Goal: Use online tool/utility: Utilize a website feature to perform a specific function

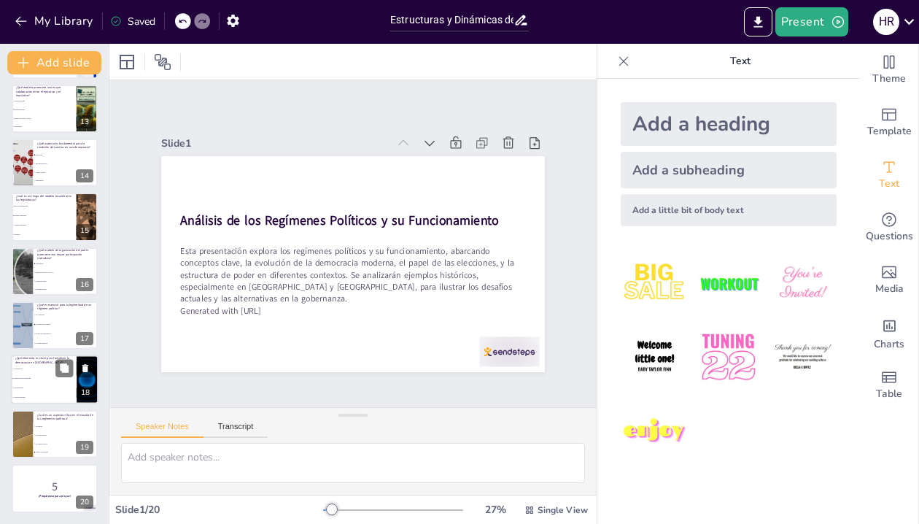
checkbox input "true"
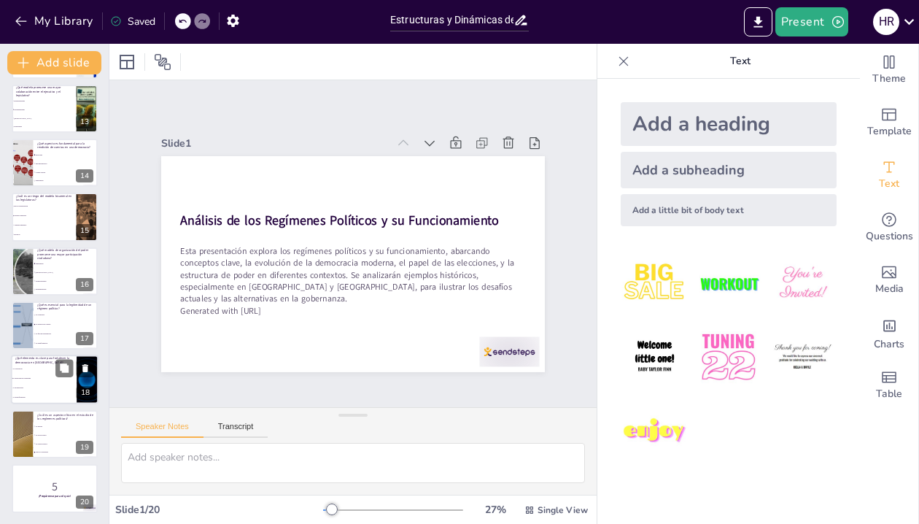
checkbox input "true"
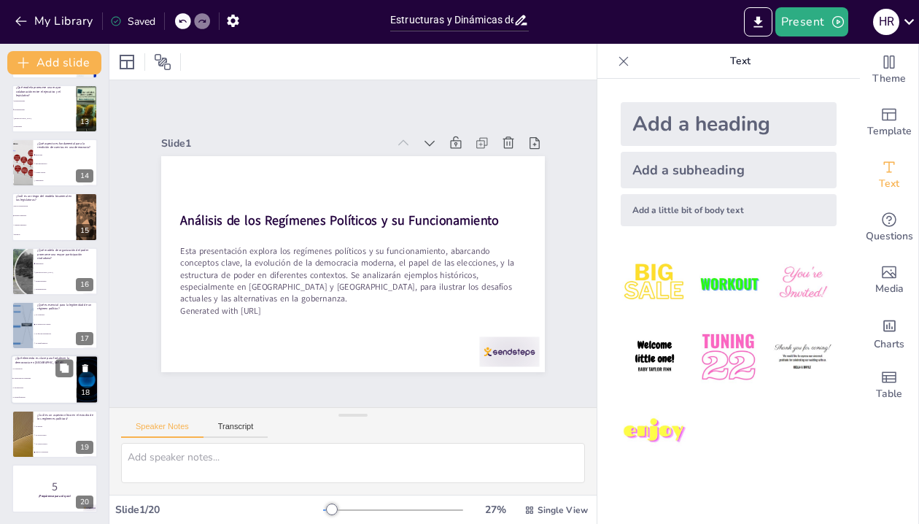
checkbox input "true"
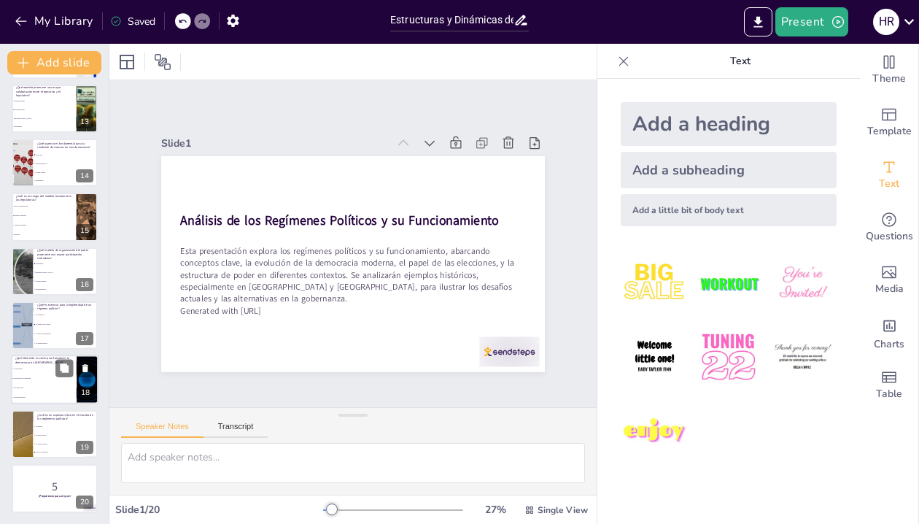
checkbox input "true"
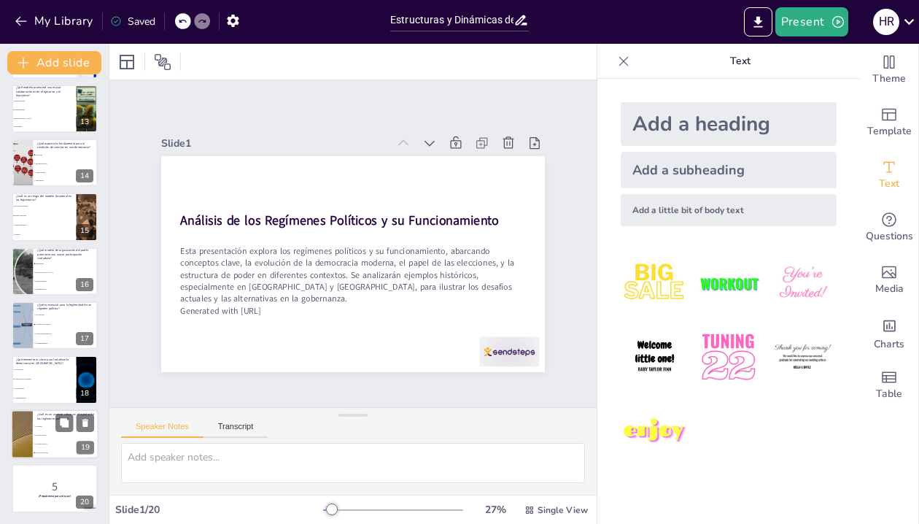
checkbox input "true"
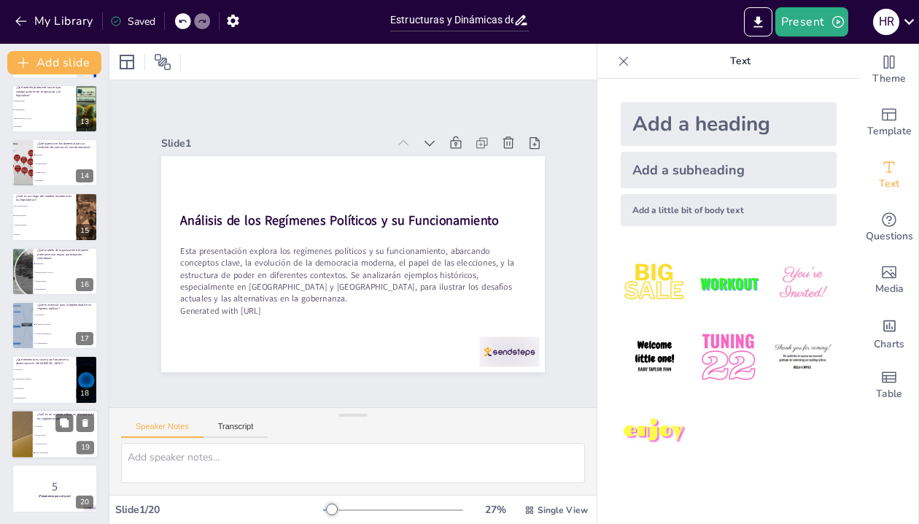
checkbox input "true"
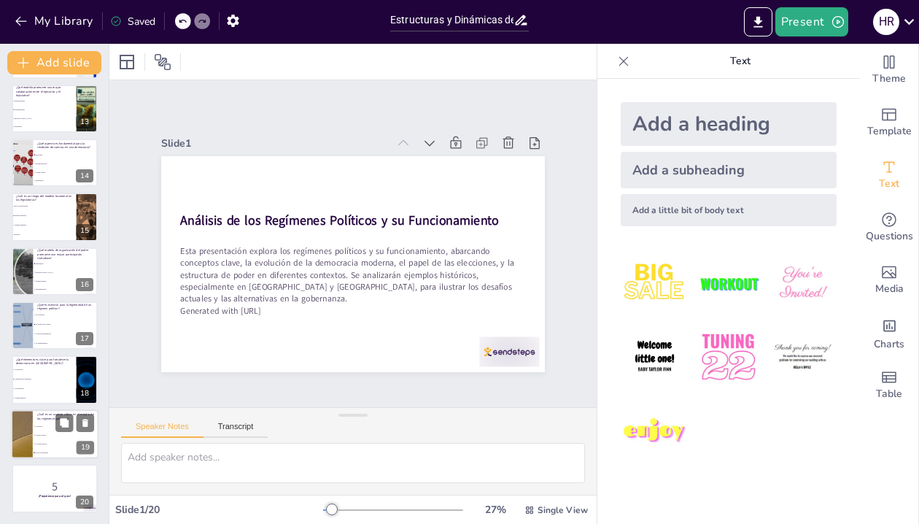
checkbox input "true"
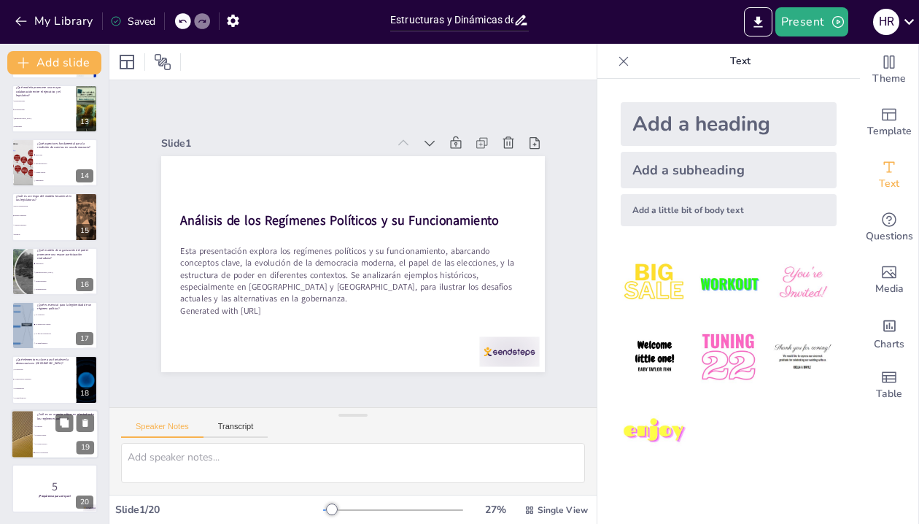
checkbox input "true"
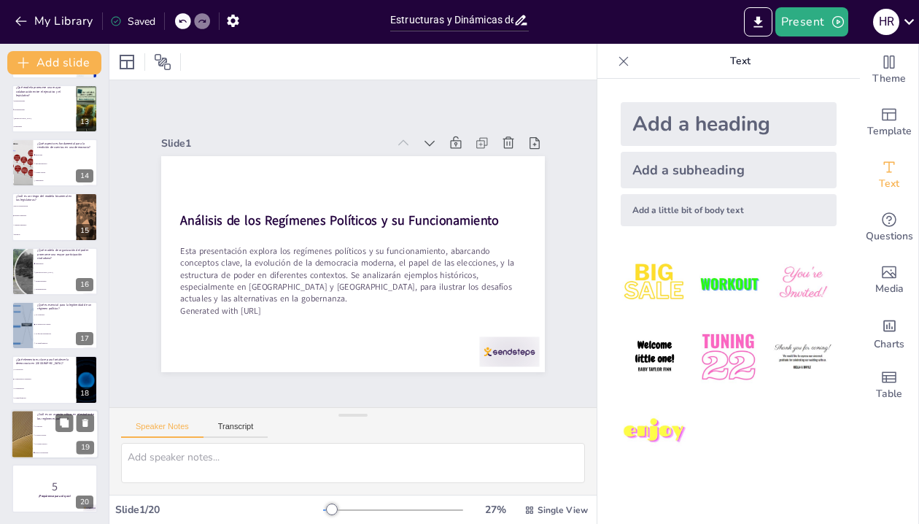
checkbox input "true"
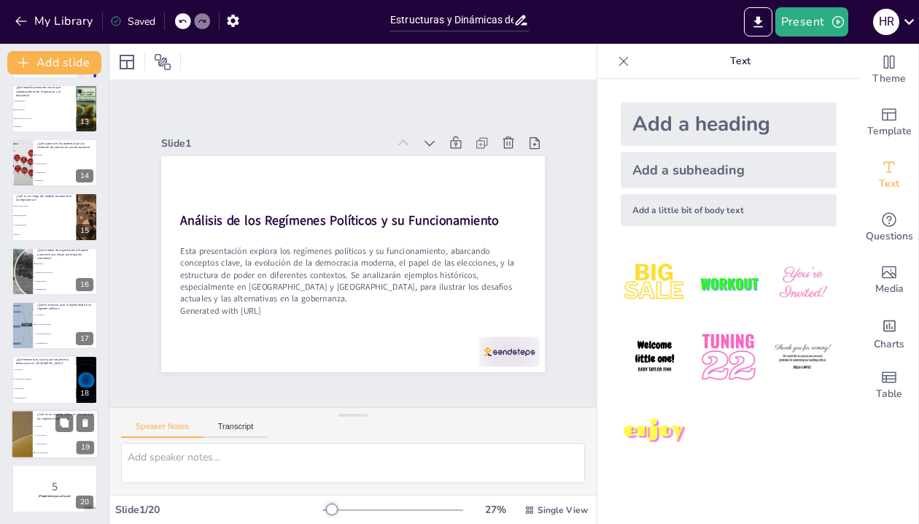
checkbox input "true"
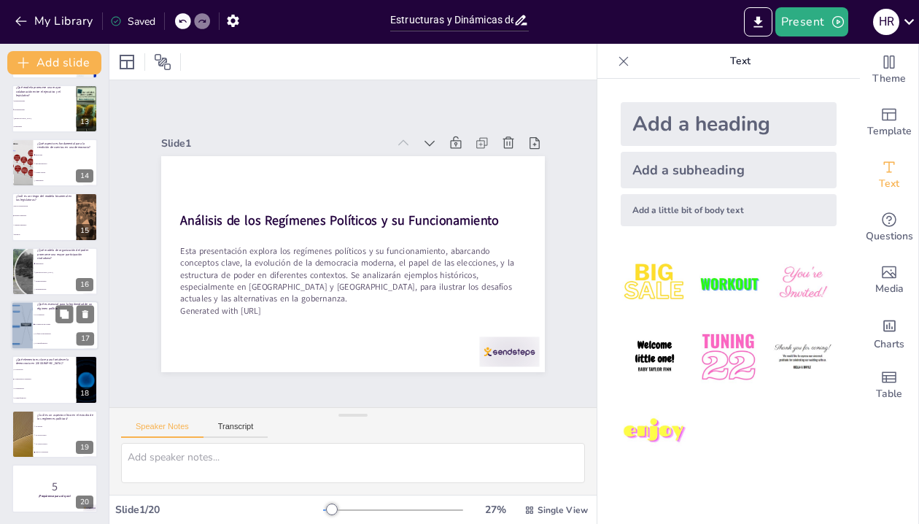
checkbox input "true"
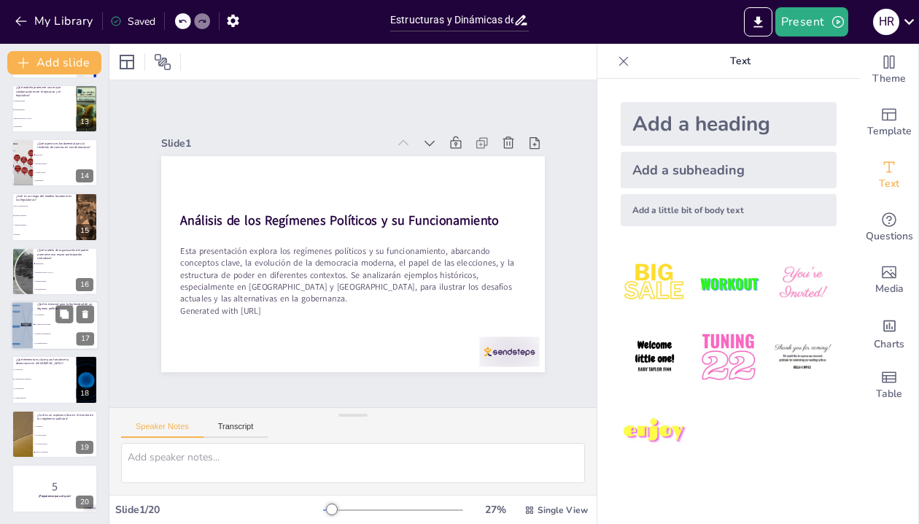
checkbox input "true"
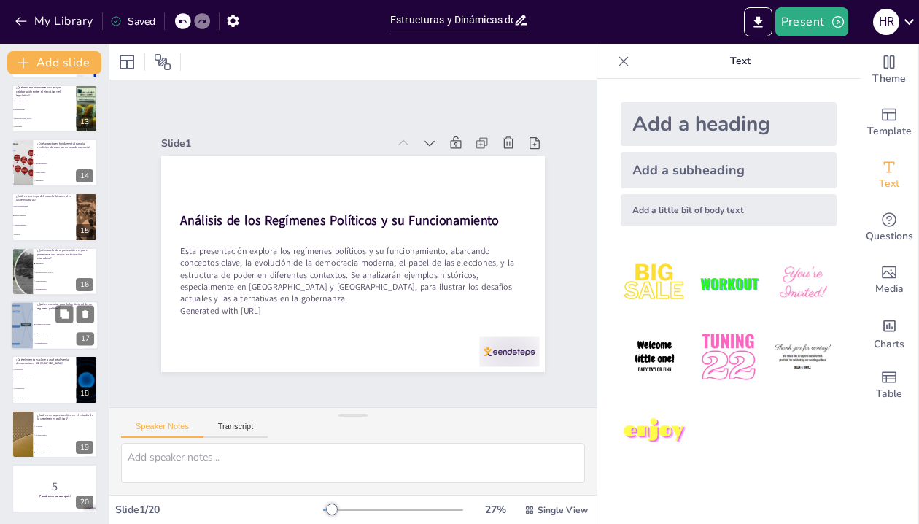
checkbox input "true"
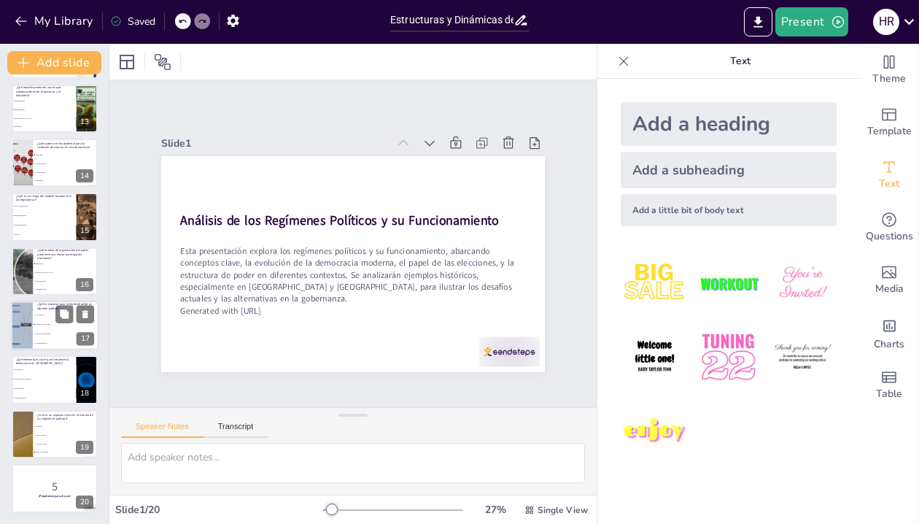
checkbox input "true"
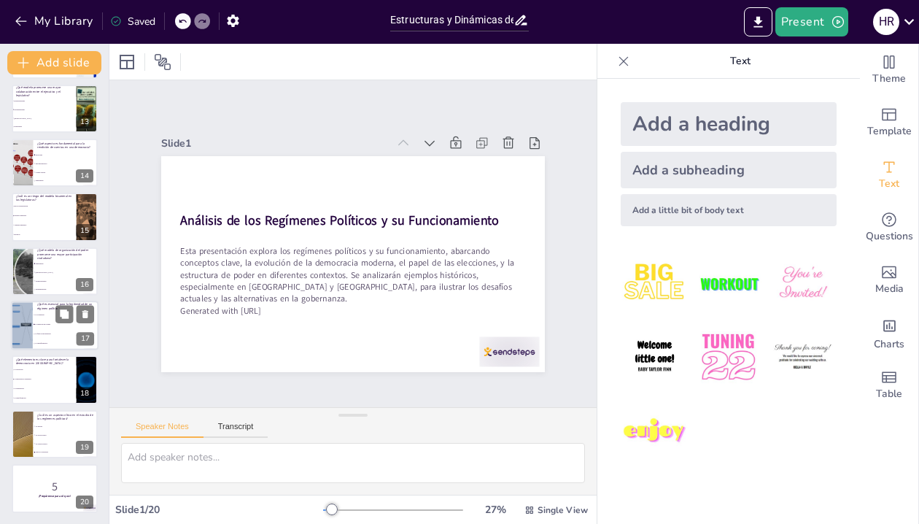
checkbox input "true"
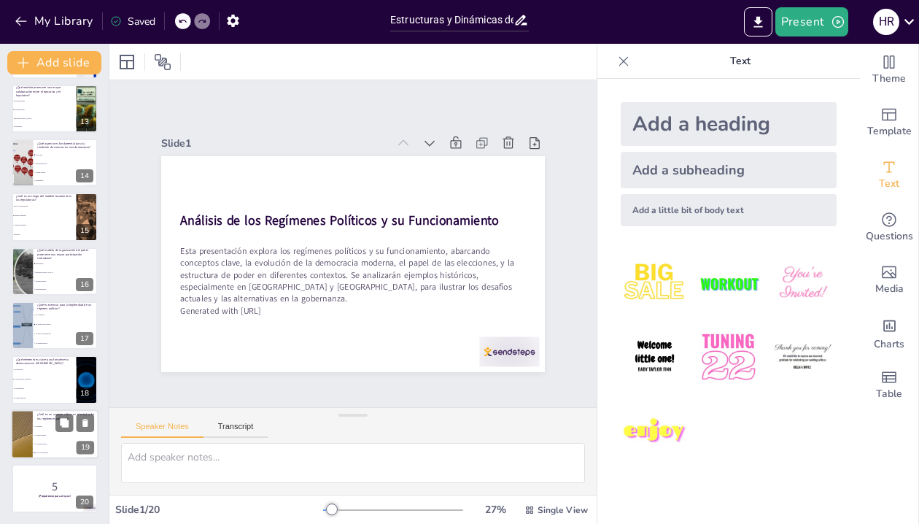
checkbox input "true"
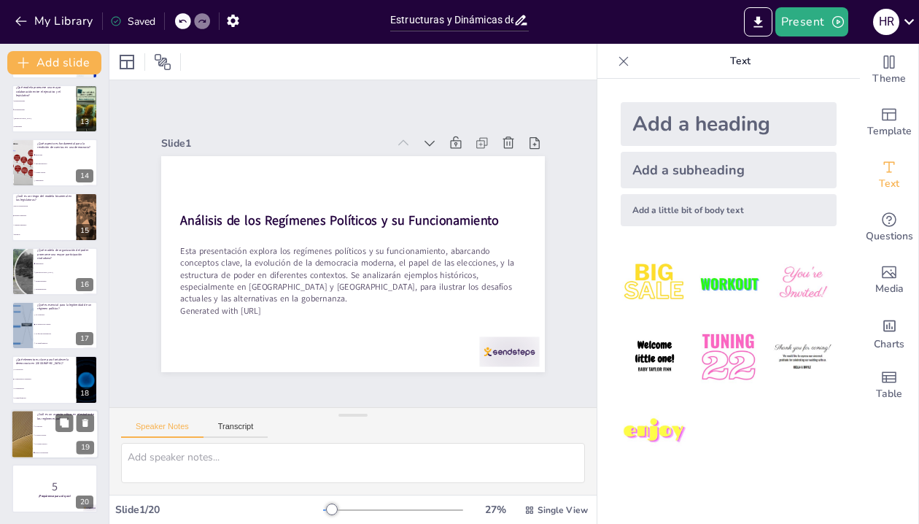
checkbox input "true"
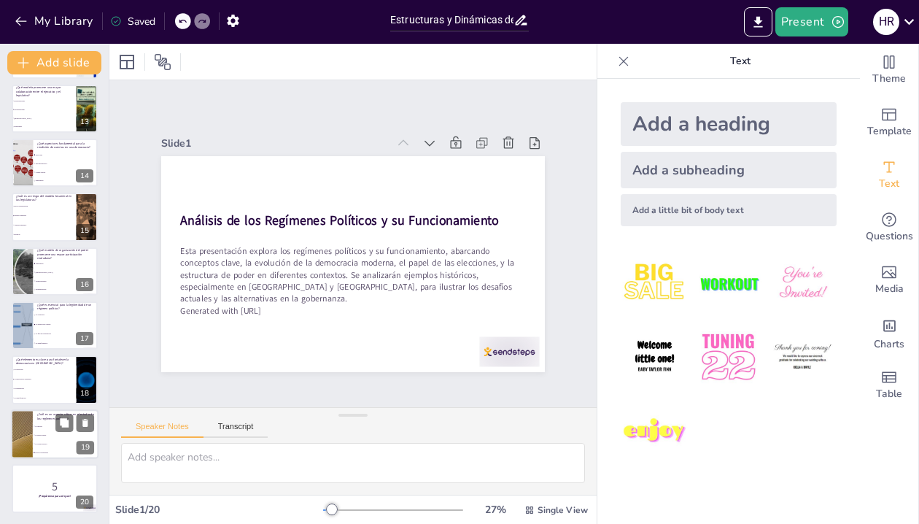
checkbox input "true"
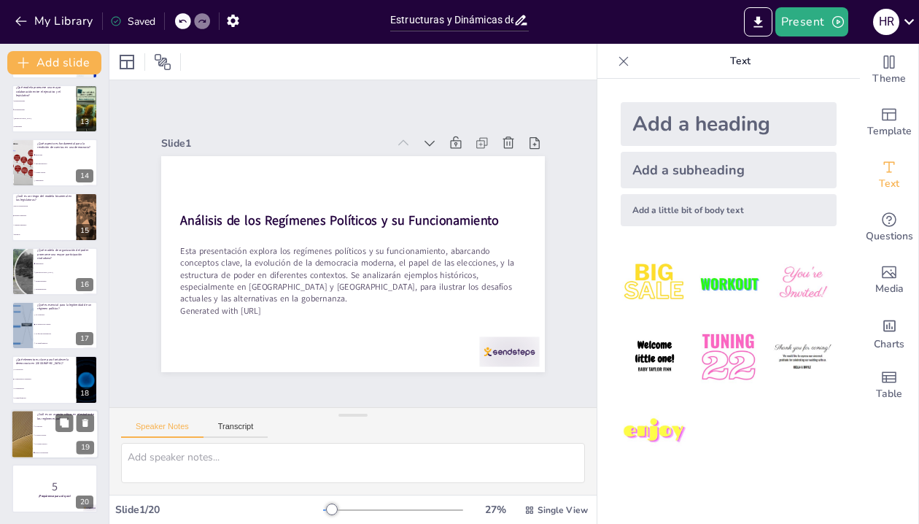
checkbox input "true"
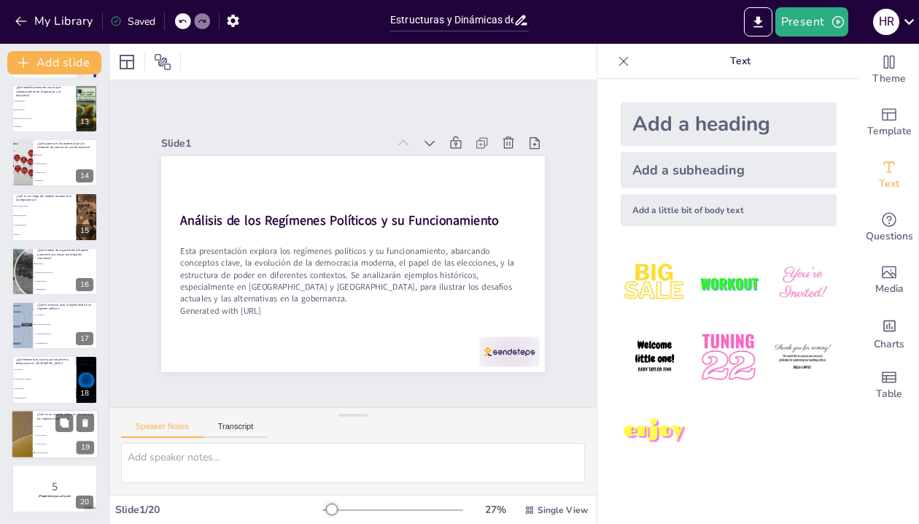
checkbox input "true"
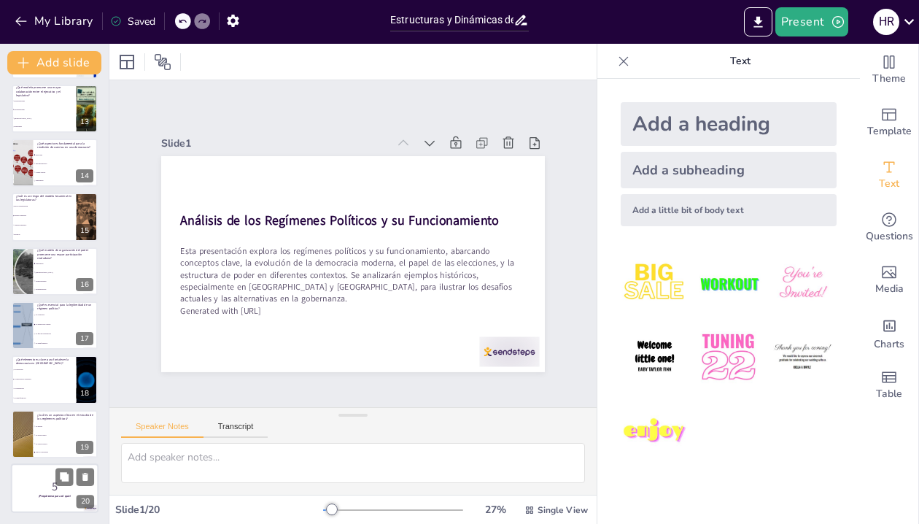
checkbox input "true"
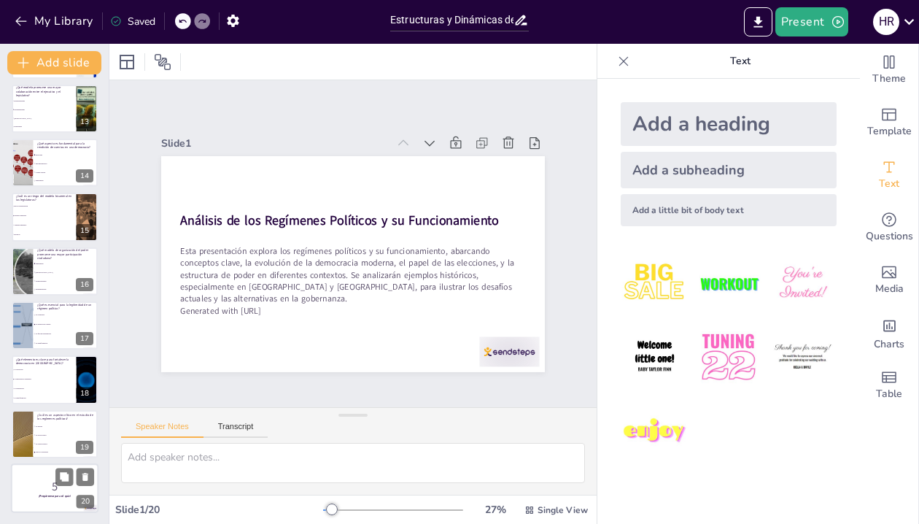
checkbox input "true"
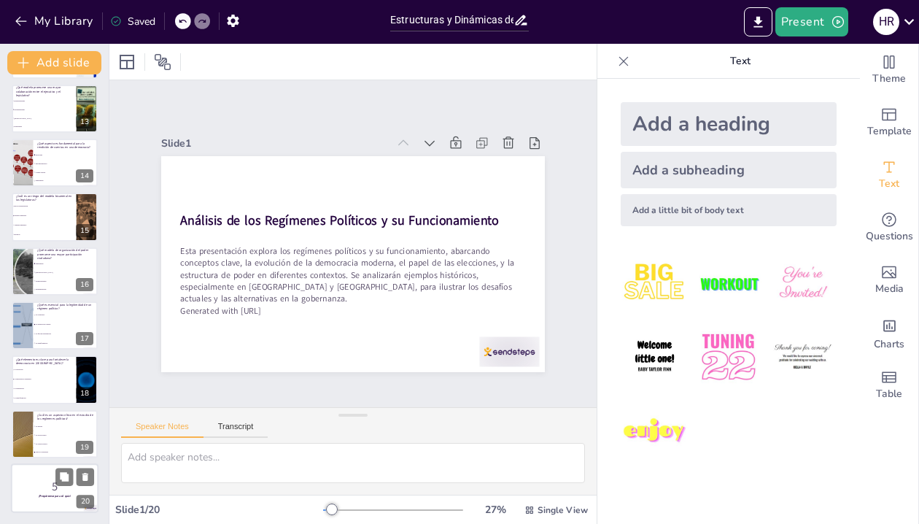
checkbox input "true"
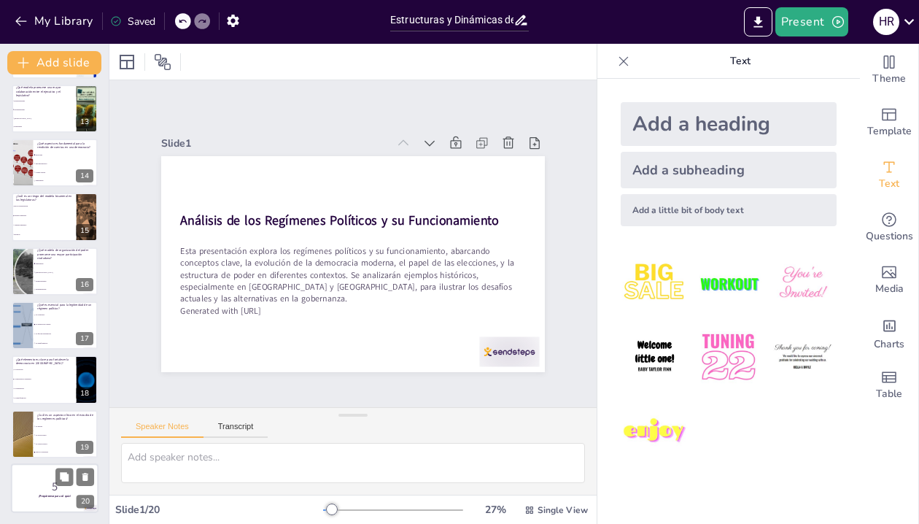
checkbox input "true"
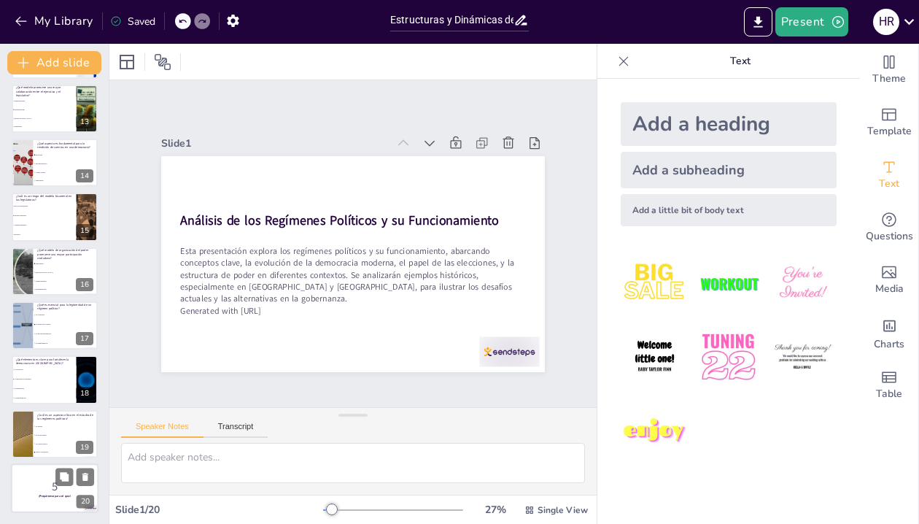
checkbox input "true"
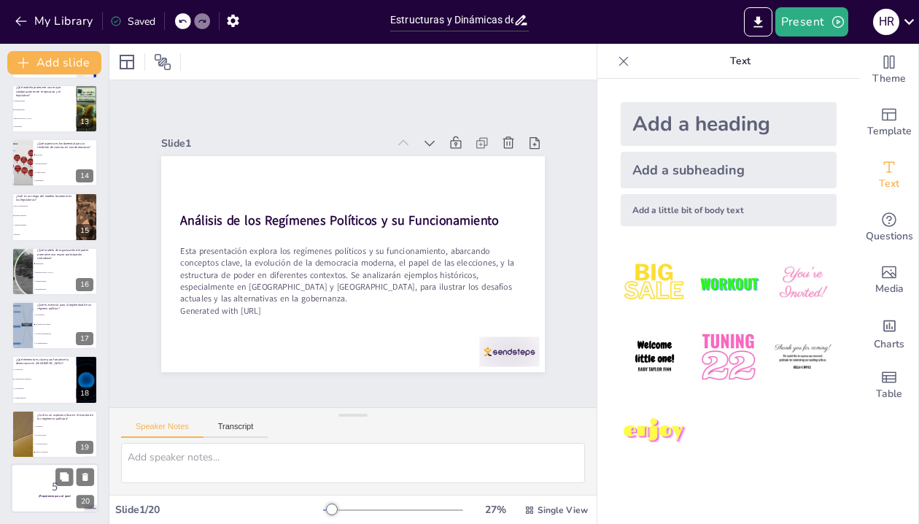
checkbox input "true"
click at [45, 500] on div at bounding box center [55, 488] width 88 height 50
checkbox input "true"
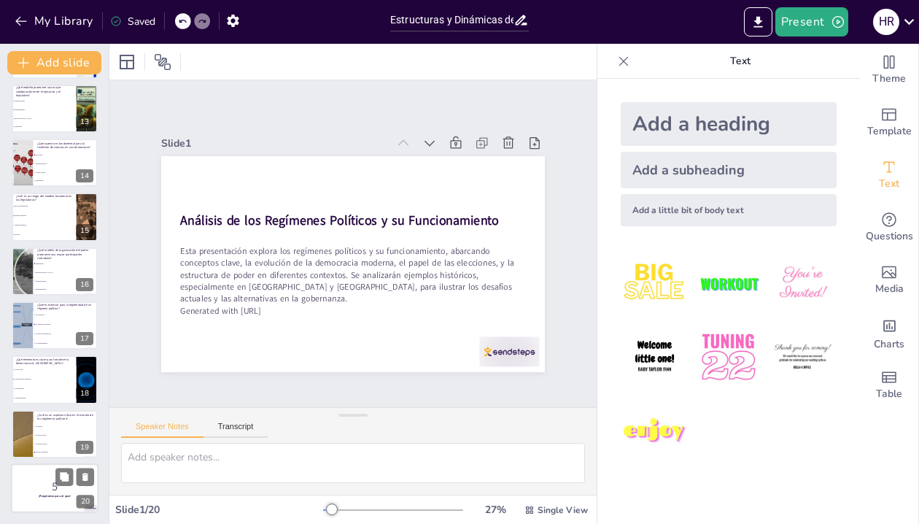
checkbox input "true"
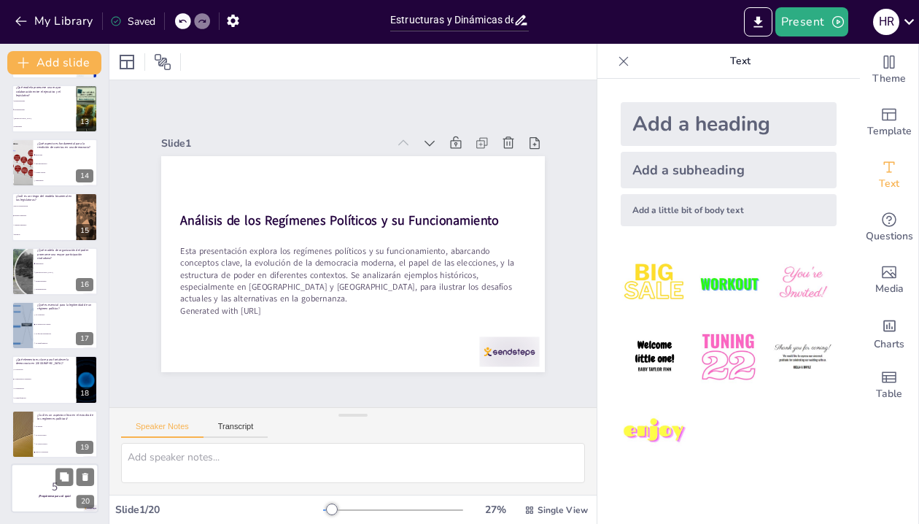
checkbox input "true"
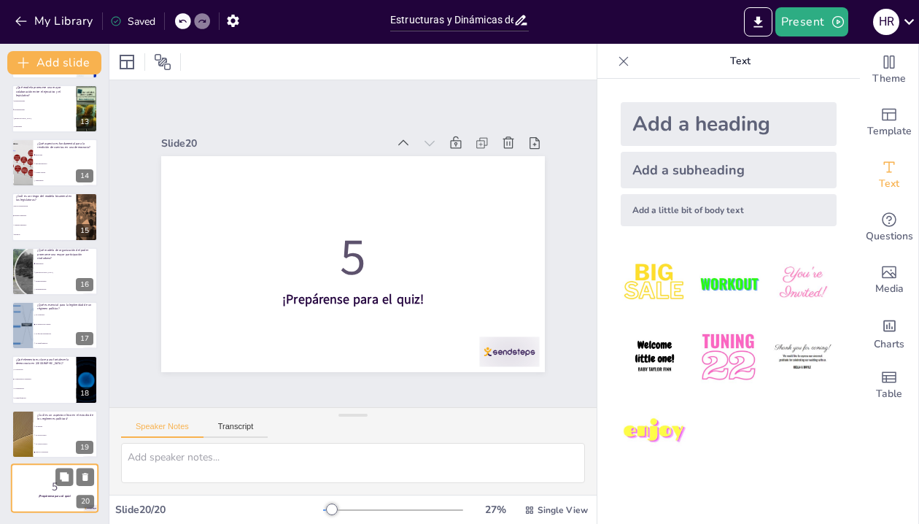
checkbox input "true"
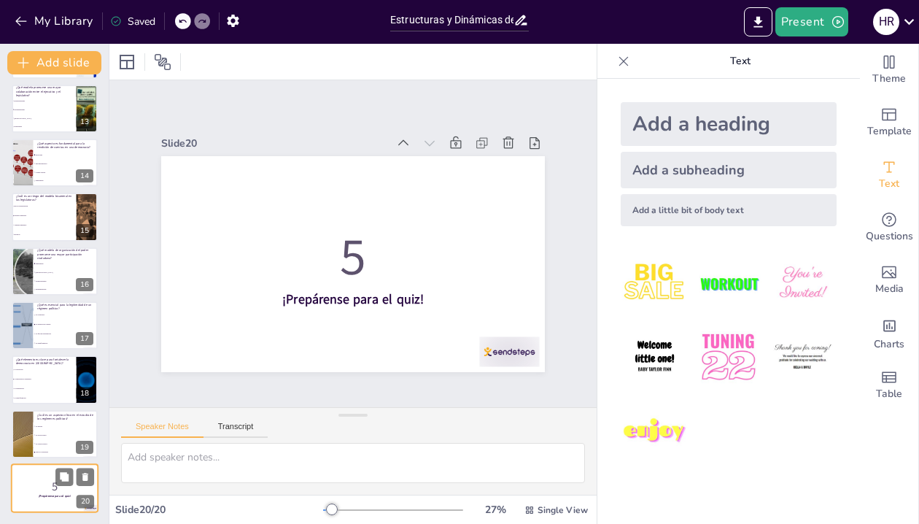
checkbox input "true"
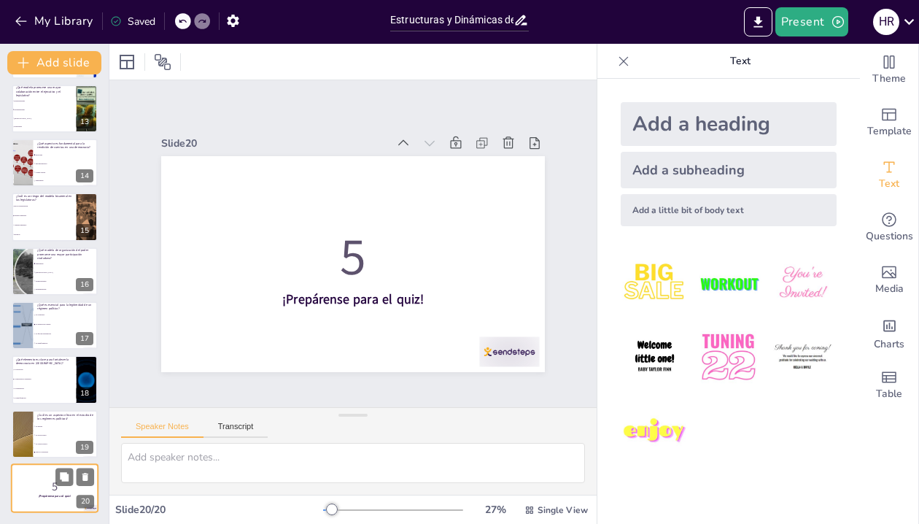
checkbox input "true"
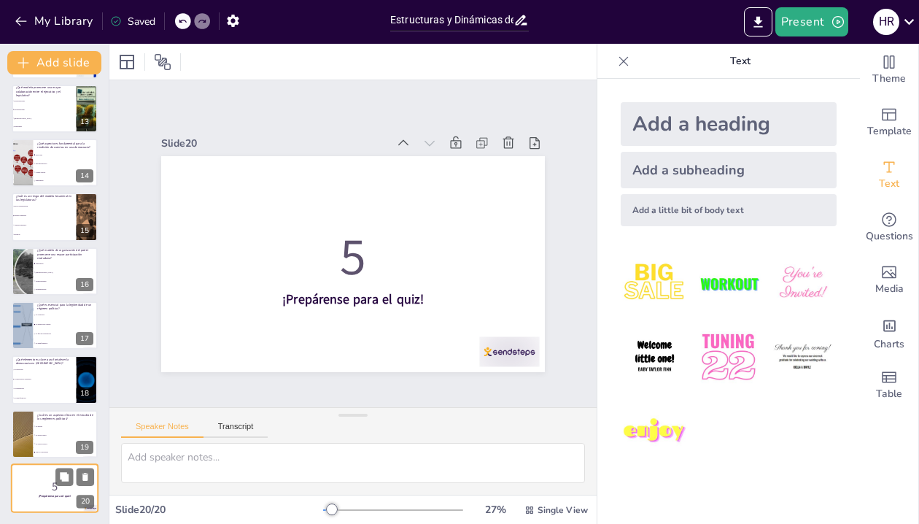
checkbox input "true"
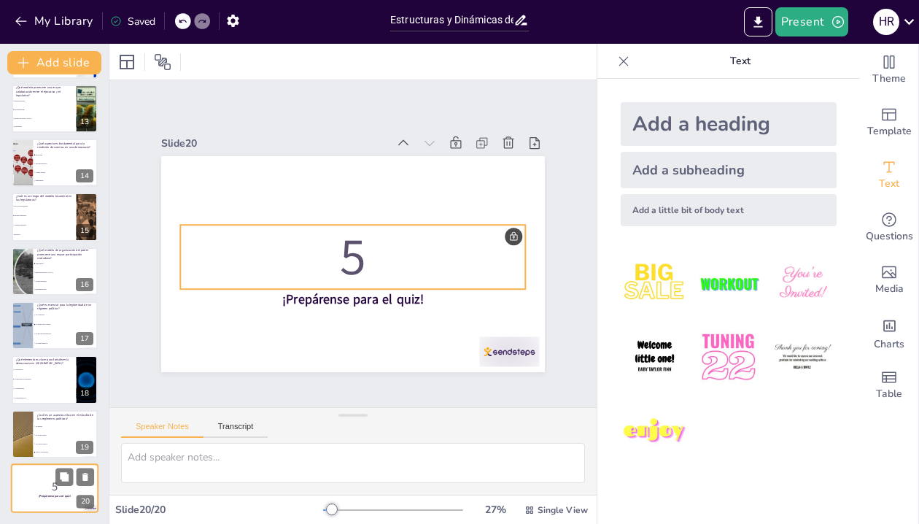
checkbox input "true"
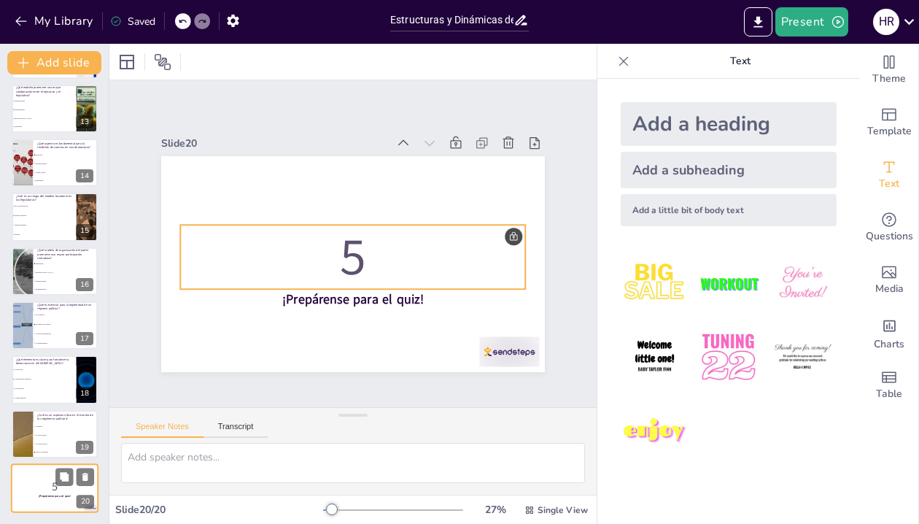
checkbox input "true"
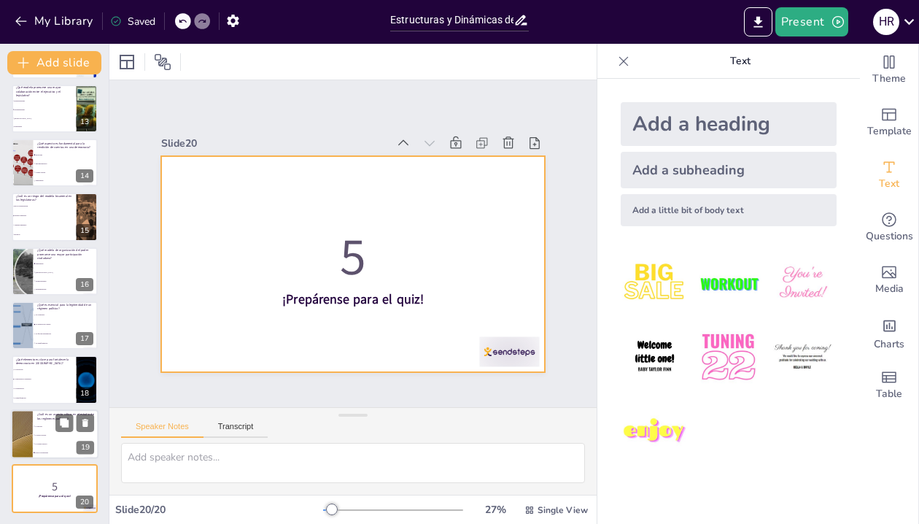
checkbox input "true"
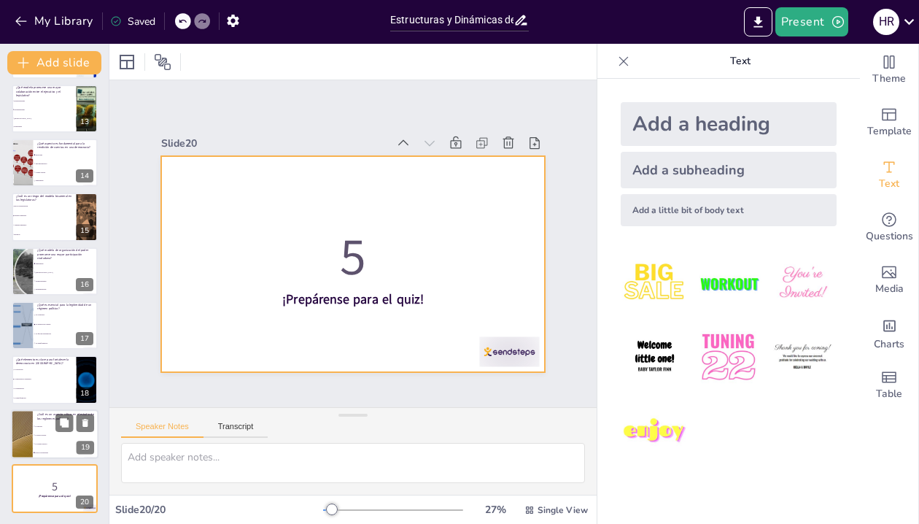
checkbox input "true"
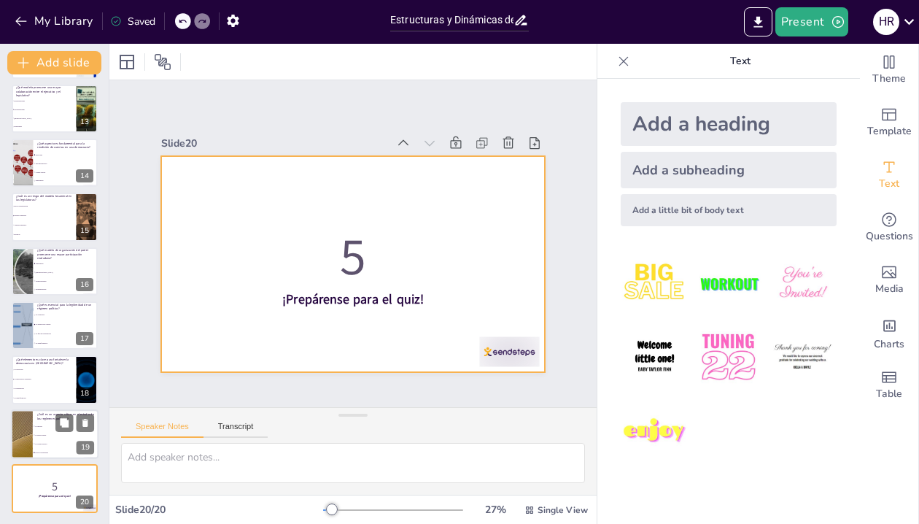
checkbox input "true"
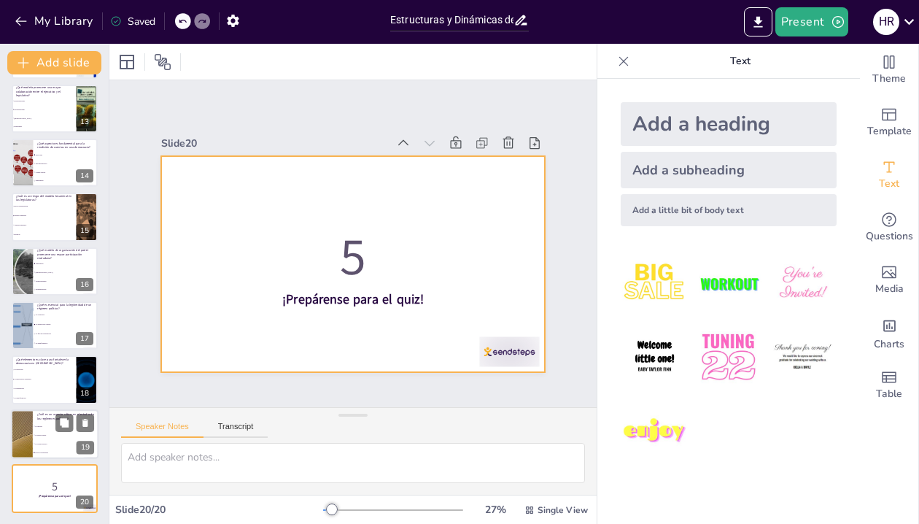
checkbox input "true"
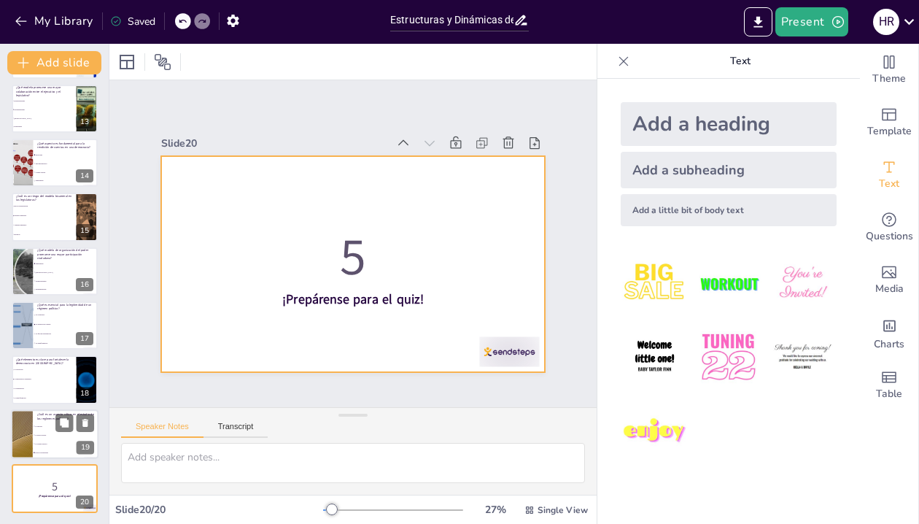
checkbox input "true"
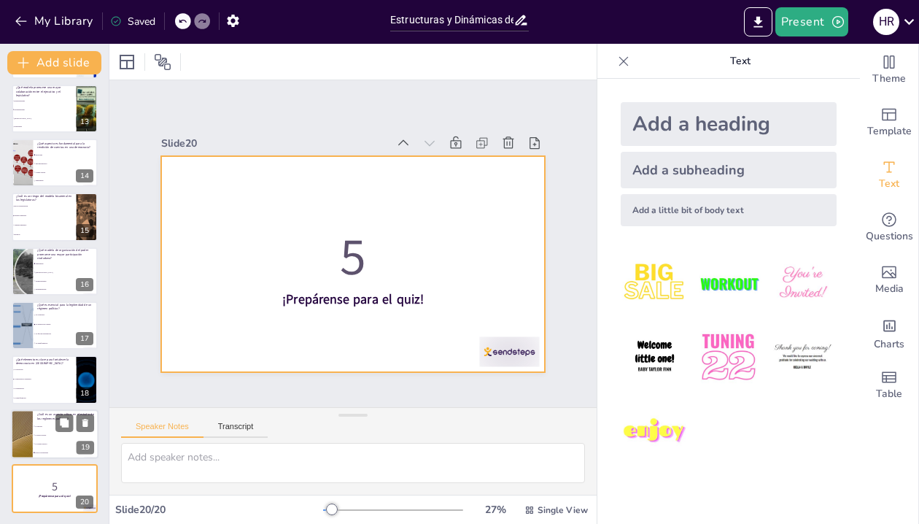
checkbox input "true"
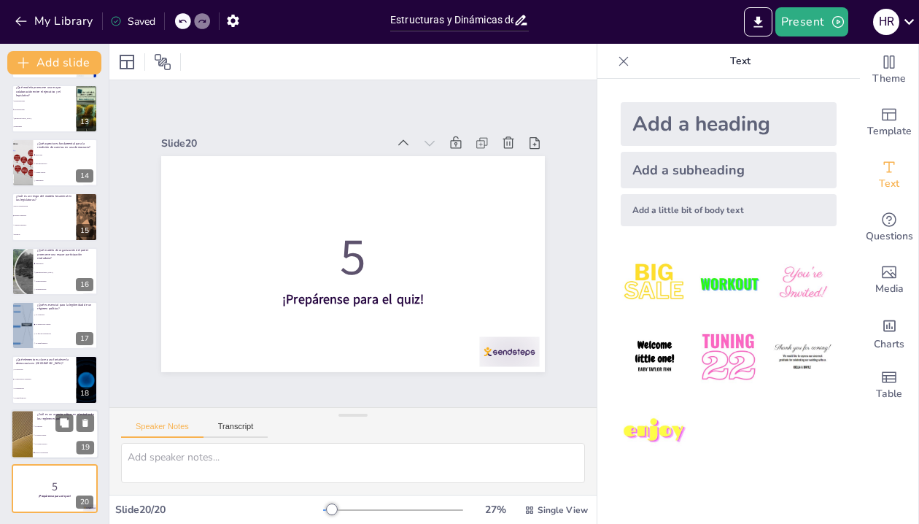
checkbox input "true"
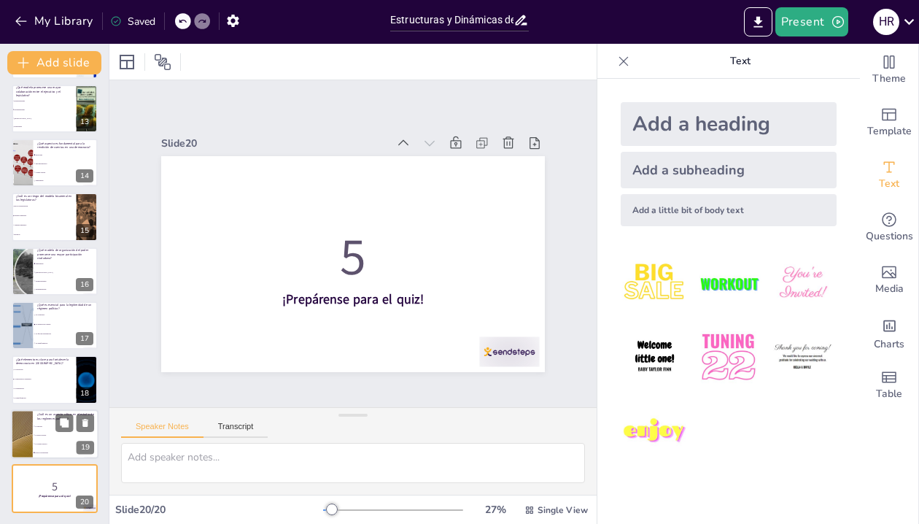
checkbox input "true"
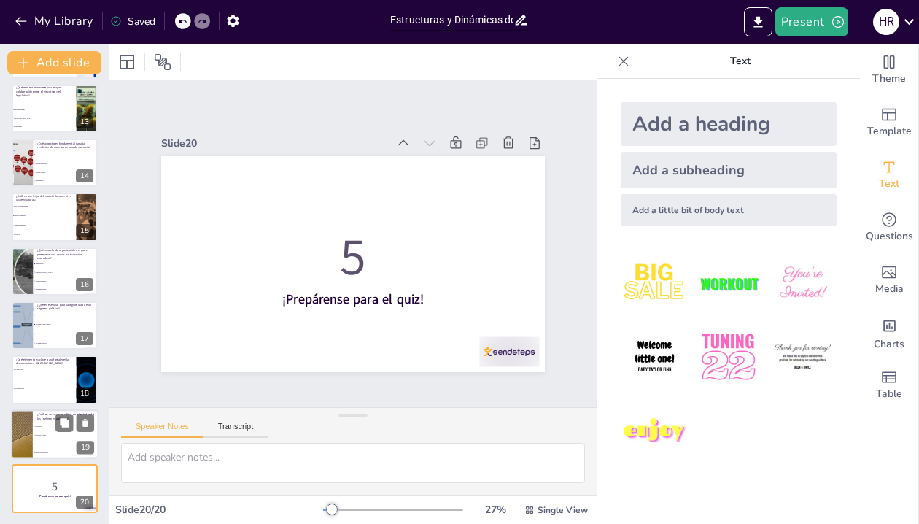
checkbox input "true"
click at [42, 422] on li "La historia" at bounding box center [66, 426] width 66 height 9
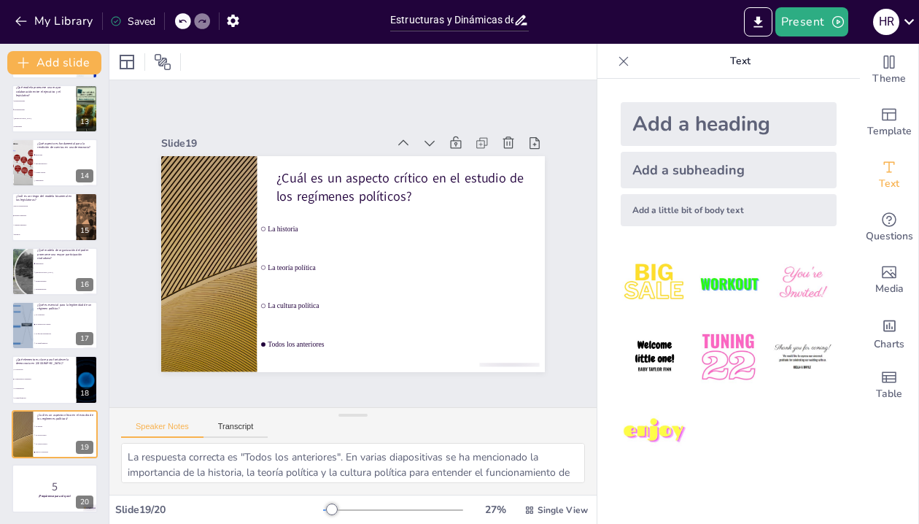
click at [45, 314] on span "La corrupción" at bounding box center [66, 315] width 63 height 2
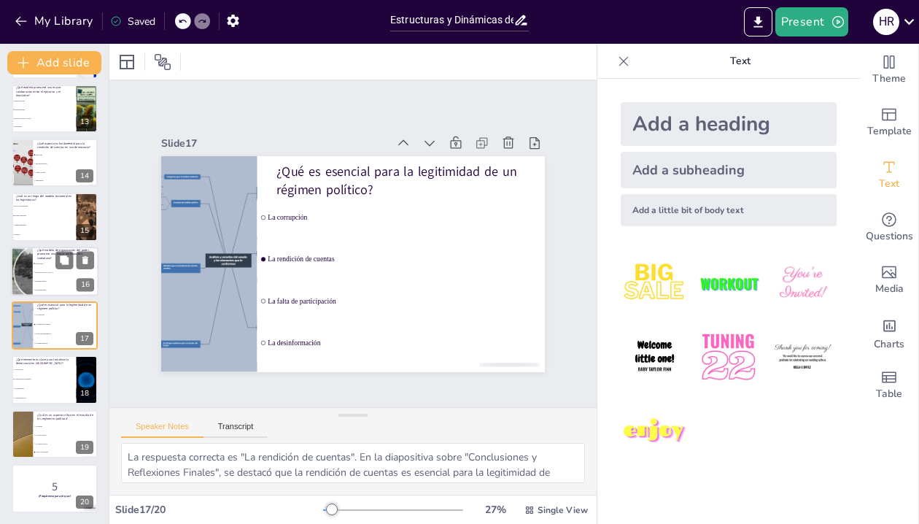
click at [47, 259] on li "Federalismo" at bounding box center [66, 263] width 66 height 9
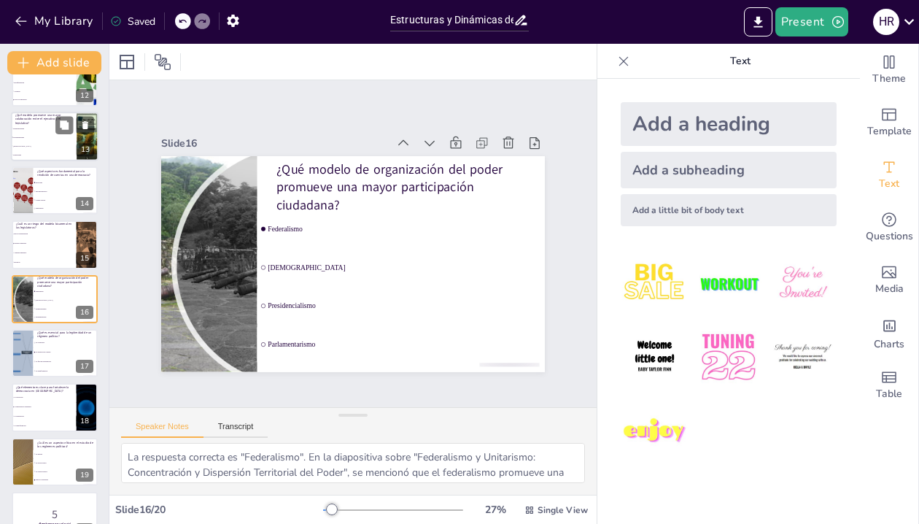
click at [48, 131] on li "Presidencialismo" at bounding box center [44, 128] width 66 height 9
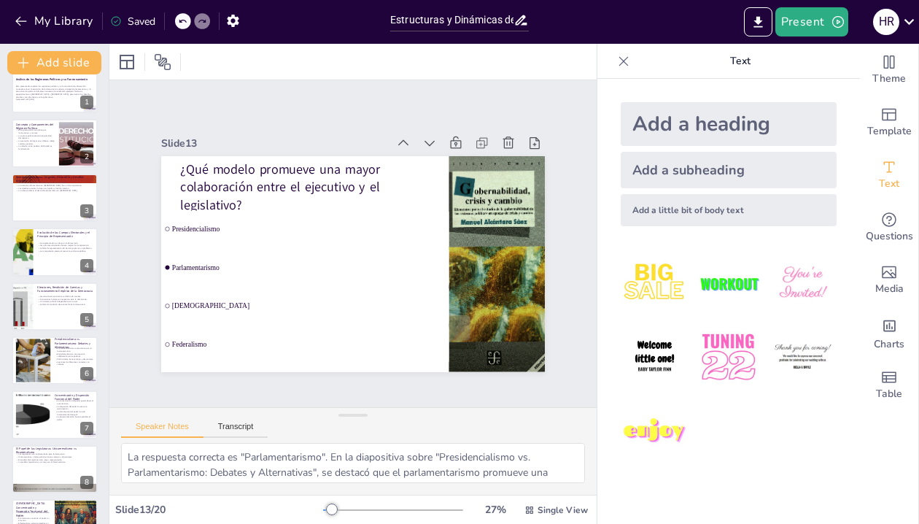
scroll to position [0, 0]
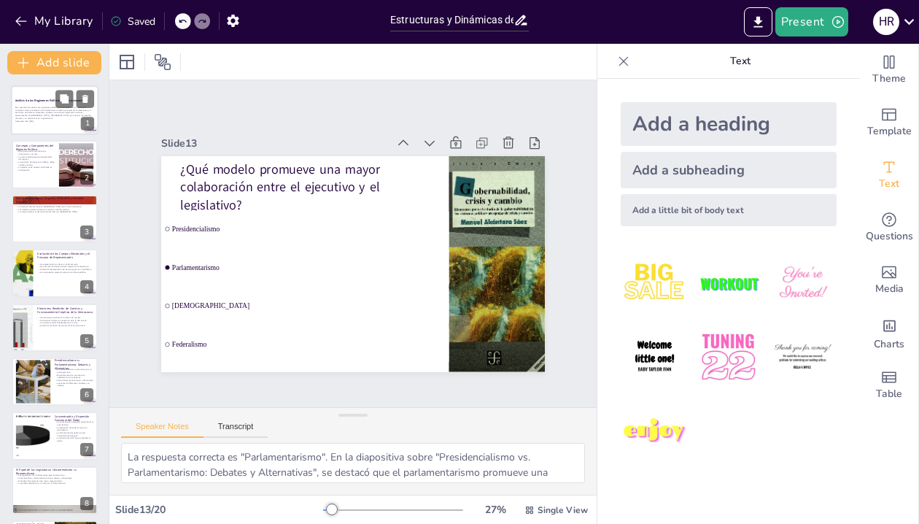
click at [42, 114] on p "Esta presentación explora los regímenes políticos y su funcionamiento, abarcand…" at bounding box center [54, 113] width 79 height 14
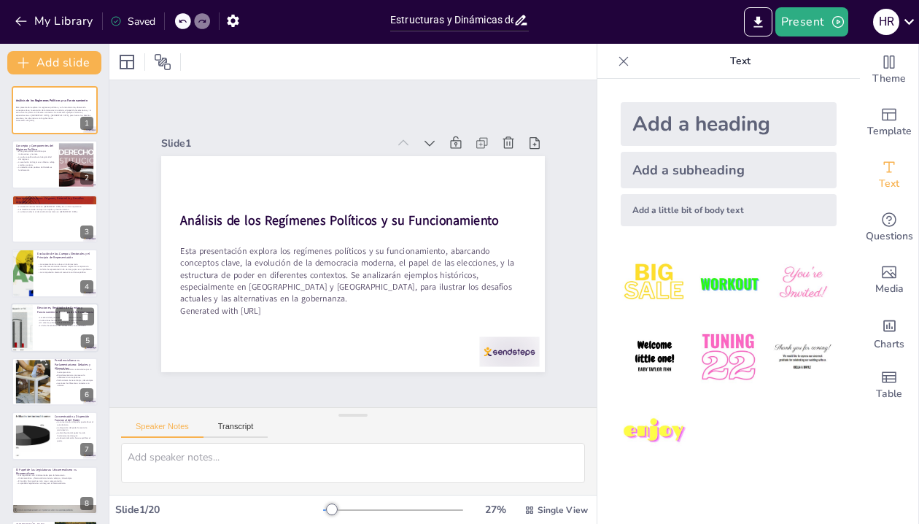
click at [44, 311] on p "Elecciones, Rendición de Cuentas y Funcionamiento Empírico de la Democracia" at bounding box center [65, 310] width 57 height 8
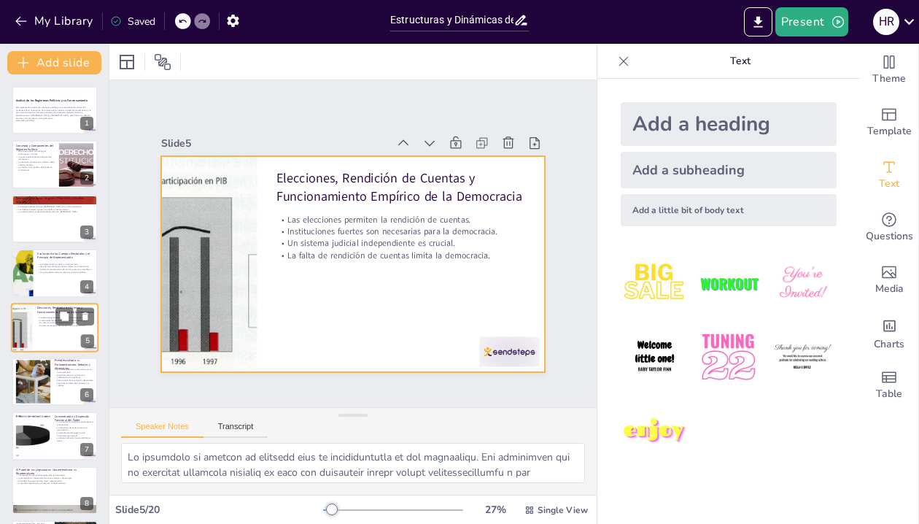
scroll to position [28, 0]
